Goal: Task Accomplishment & Management: Manage account settings

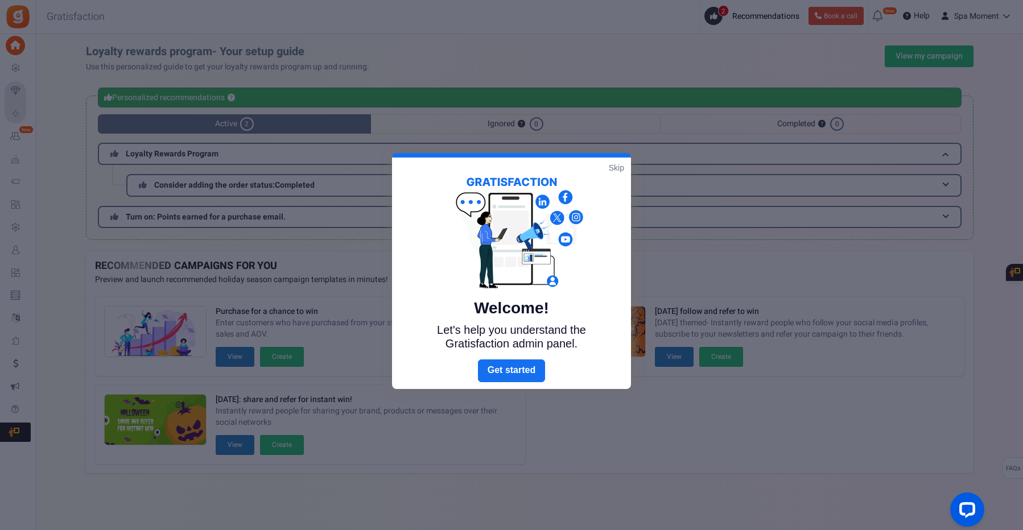
click at [612, 166] on link "Skip" at bounding box center [616, 167] width 15 height 11
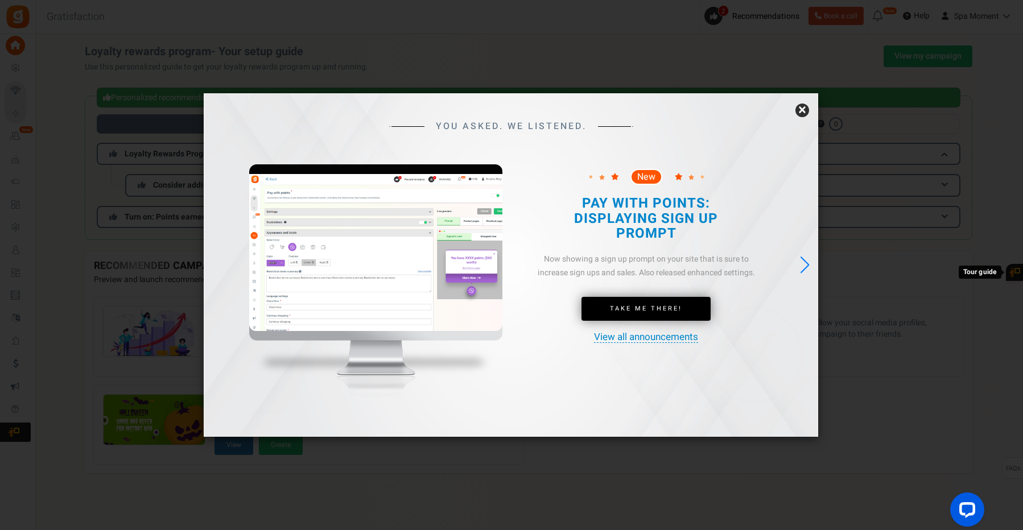
click at [803, 109] on link "×" at bounding box center [802, 111] width 14 height 14
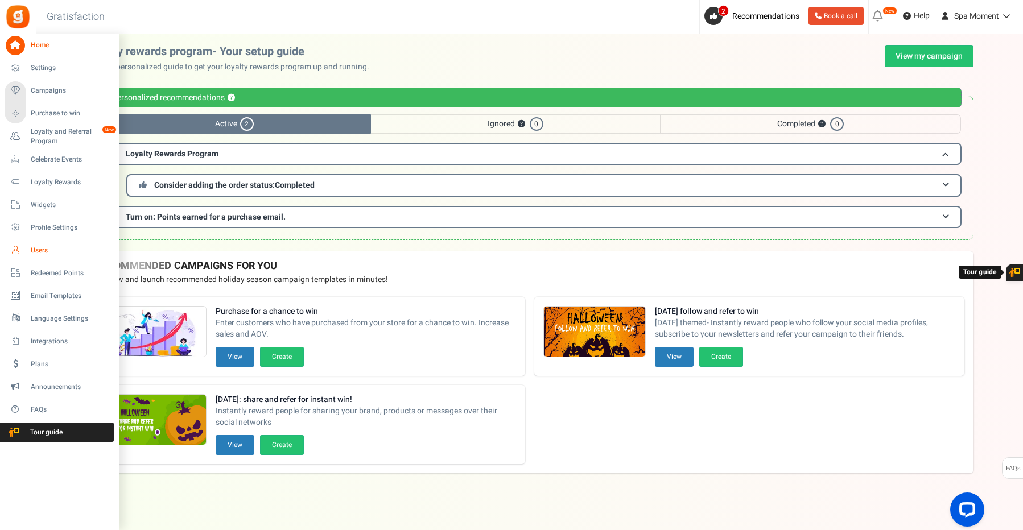
click at [32, 250] on span "Users" at bounding box center [71, 251] width 80 height 10
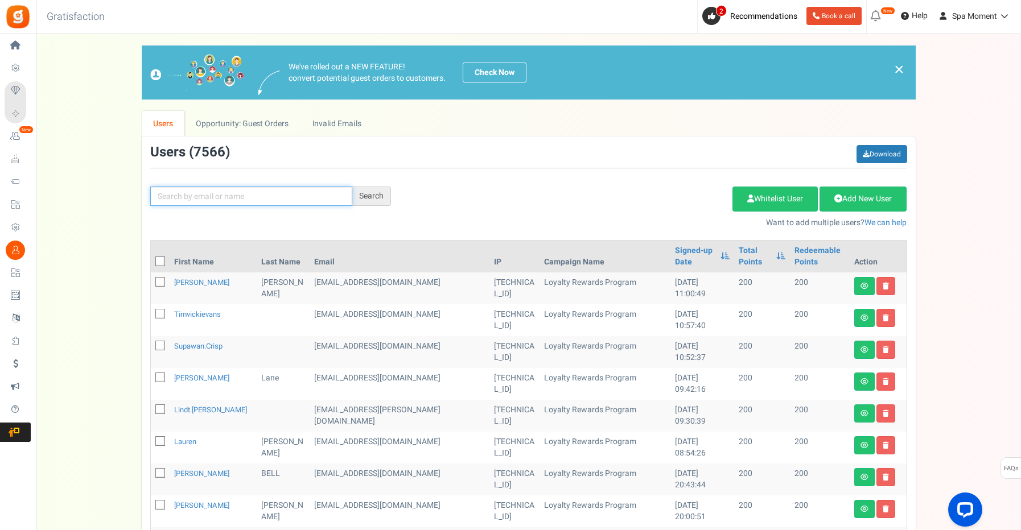
click at [222, 198] on input "text" at bounding box center [251, 196] width 202 height 19
type input "[PERSON_NAME]"
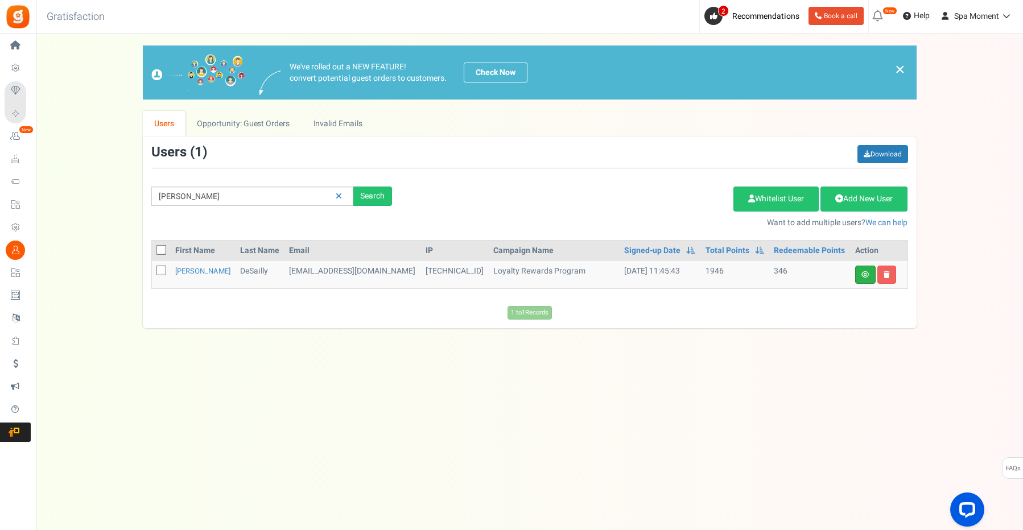
click at [855, 273] on link at bounding box center [865, 275] width 20 height 18
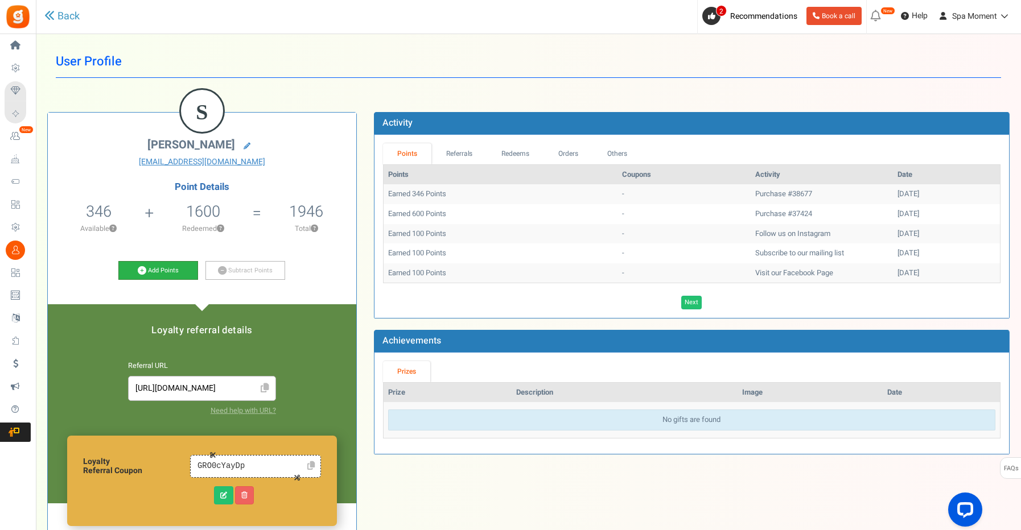
click at [171, 269] on link "Add Points" at bounding box center [158, 270] width 80 height 19
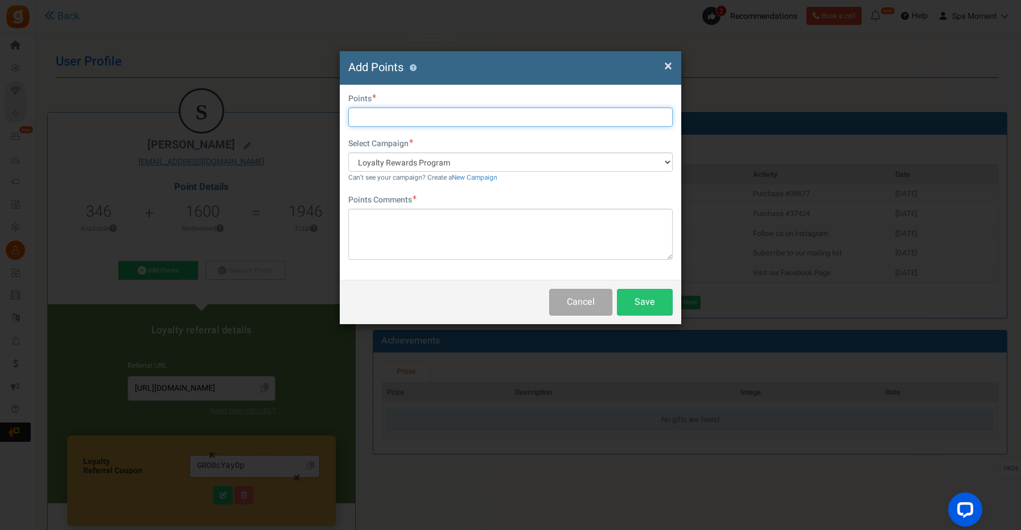
click at [366, 116] on input "text" at bounding box center [510, 117] width 324 height 19
type input "660"
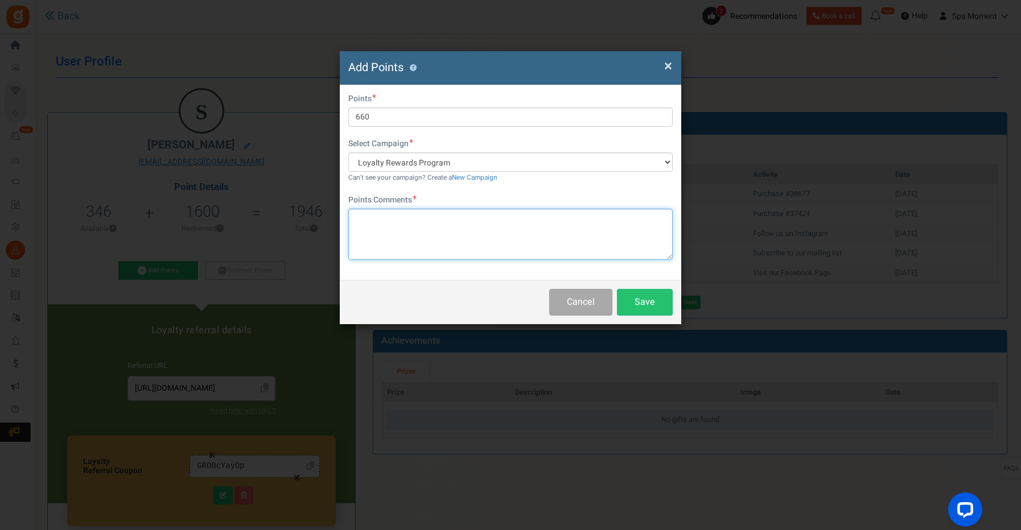
click at [414, 234] on textarea at bounding box center [510, 234] width 324 height 51
click at [470, 226] on textarea "Order #" at bounding box center [510, 234] width 324 height 51
click at [402, 217] on textarea "Order #422229" at bounding box center [510, 234] width 324 height 51
type textarea "Order #42229"
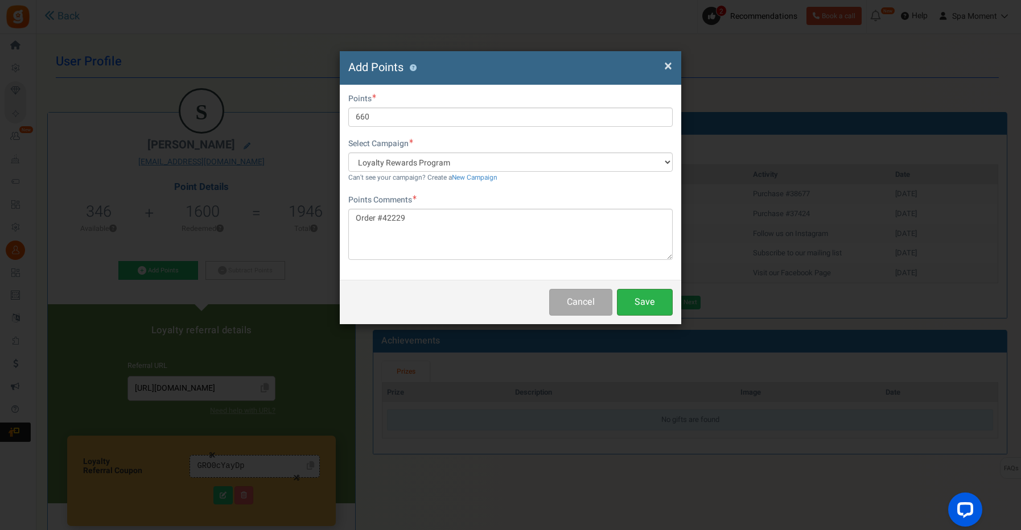
click at [642, 301] on button "Save" at bounding box center [645, 302] width 56 height 27
